Goal: Task Accomplishment & Management: Use online tool/utility

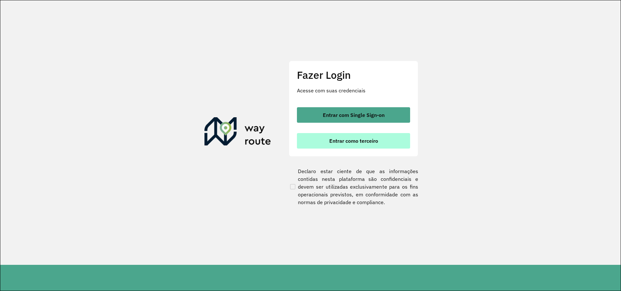
click at [375, 149] on div "Fazer Login Acesse com suas credenciais Entrar com Single Sign-on Entrar como t…" at bounding box center [353, 109] width 129 height 96
click at [370, 128] on div "Entrar com Single Sign-on Entrar como terceiro" at bounding box center [353, 127] width 113 height 41
click at [367, 143] on span "Entrar como terceiro" at bounding box center [353, 140] width 49 height 5
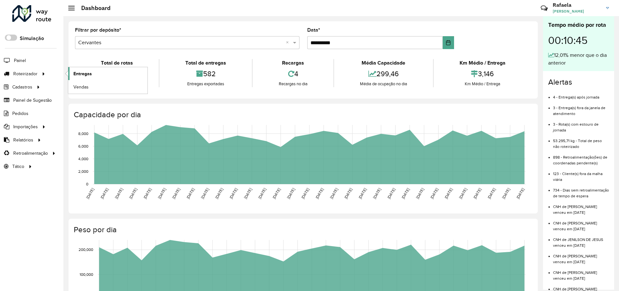
click at [86, 73] on span "Entregas" at bounding box center [82, 73] width 18 height 7
click at [477, 101] on div "**********" at bounding box center [303, 232] width 480 height 433
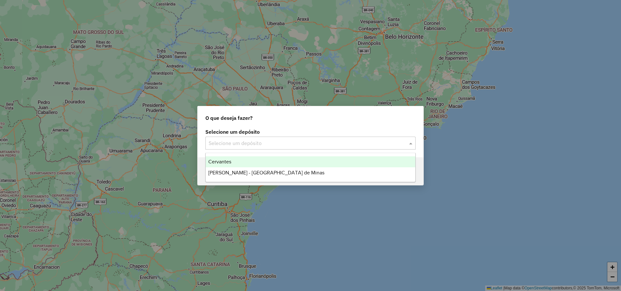
click at [266, 146] on input "text" at bounding box center [304, 144] width 191 height 8
click at [259, 161] on div "Cervantes" at bounding box center [311, 162] width 210 height 11
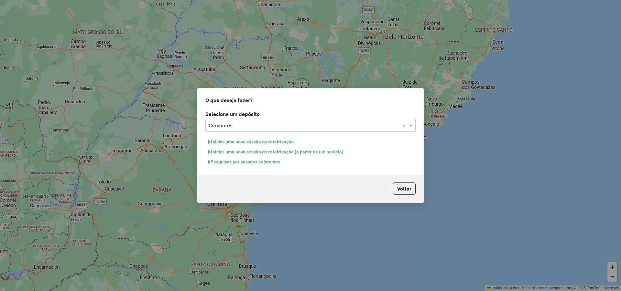
click at [266, 164] on button "Pesquisar por sessões existentes" at bounding box center [244, 162] width 78 height 10
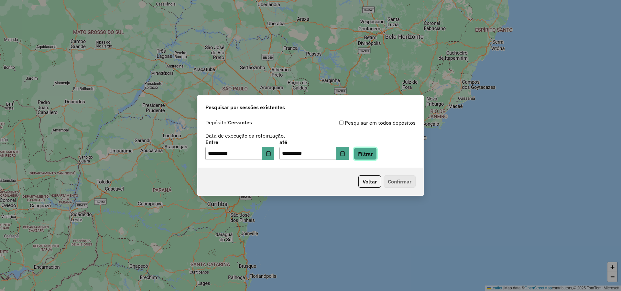
click at [370, 154] on button "Filtrar" at bounding box center [365, 154] width 23 height 12
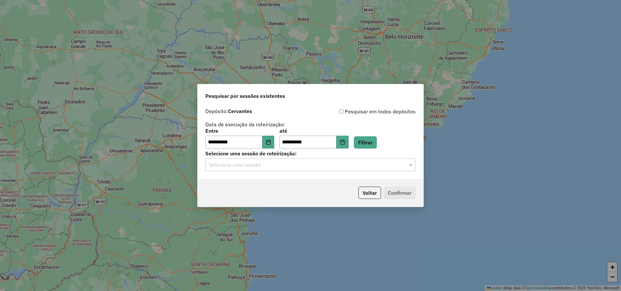
click at [324, 167] on input "text" at bounding box center [304, 165] width 191 height 8
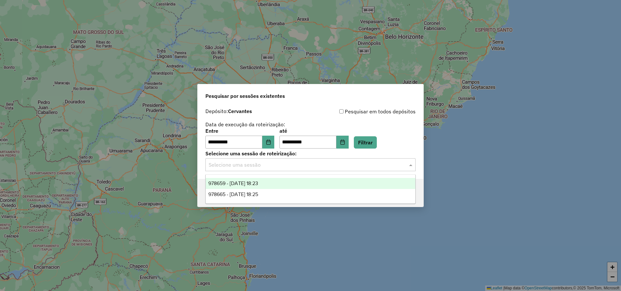
drag, startPoint x: 275, startPoint y: 183, endPoint x: 285, endPoint y: 183, distance: 9.7
click at [275, 183] on div "978659 - 13/08/2025 18:23" at bounding box center [311, 183] width 210 height 11
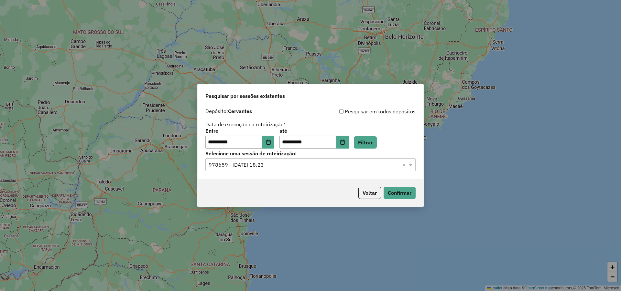
click at [400, 187] on div "Voltar Confirmar" at bounding box center [311, 193] width 226 height 28
click at [400, 190] on button "Confirmar" at bounding box center [399, 193] width 32 height 12
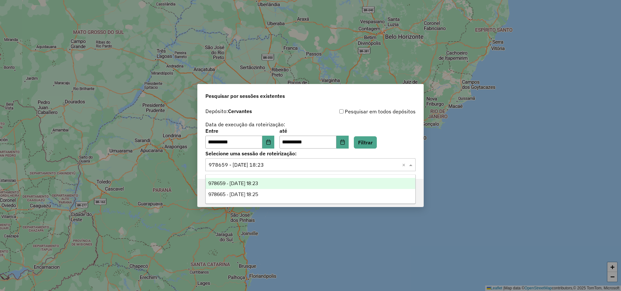
click at [313, 167] on input "text" at bounding box center [304, 165] width 191 height 8
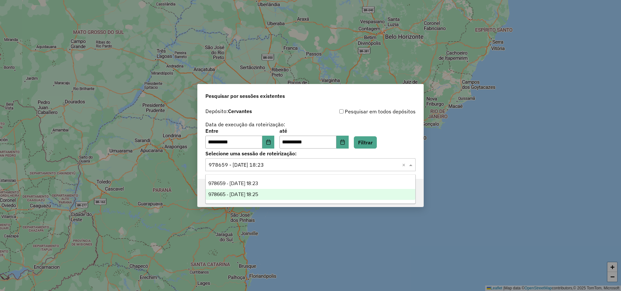
click at [279, 193] on div "978665 - 13/08/2025 18:25" at bounding box center [311, 194] width 210 height 11
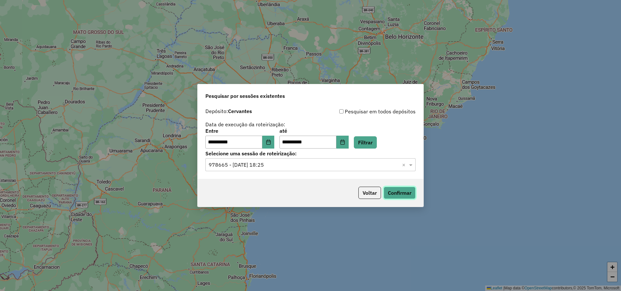
click at [408, 193] on button "Confirmar" at bounding box center [399, 193] width 32 height 12
